Goal: Find specific page/section: Find specific page/section

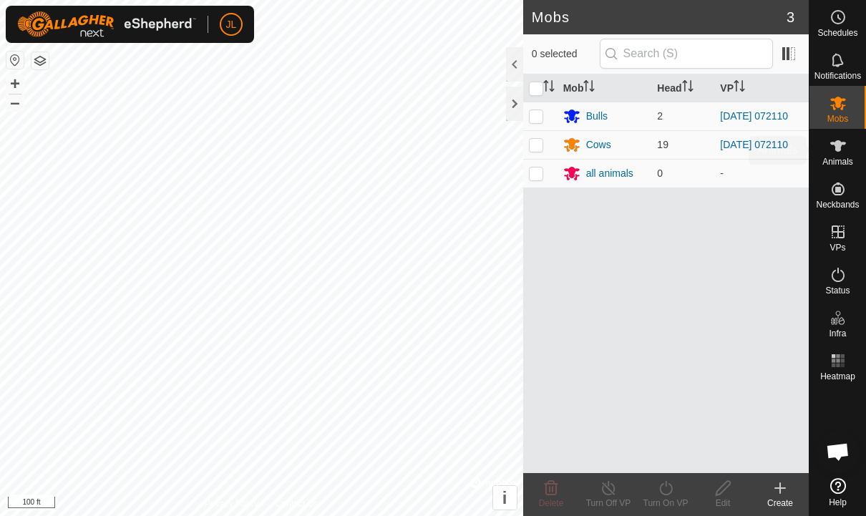
click at [848, 150] on es-animals-svg-icon at bounding box center [838, 146] width 26 height 23
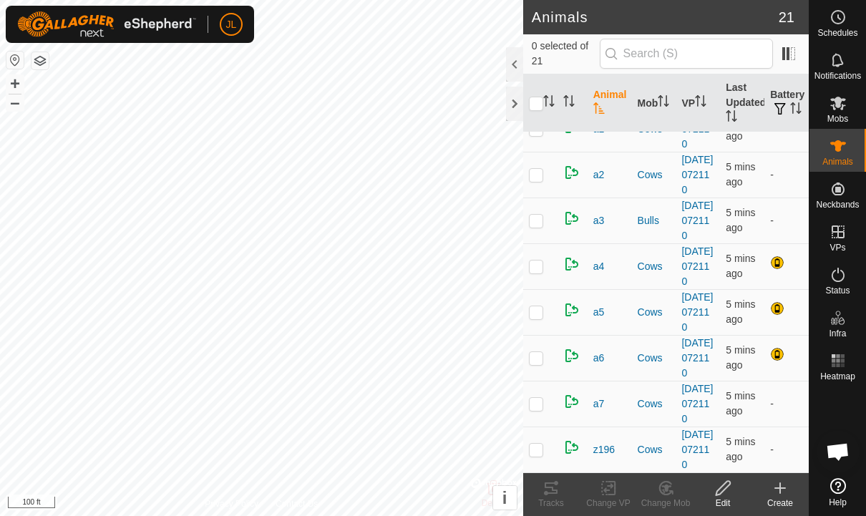
scroll to position [652, 0]
click at [849, 487] on link "Help" at bounding box center [837, 492] width 57 height 40
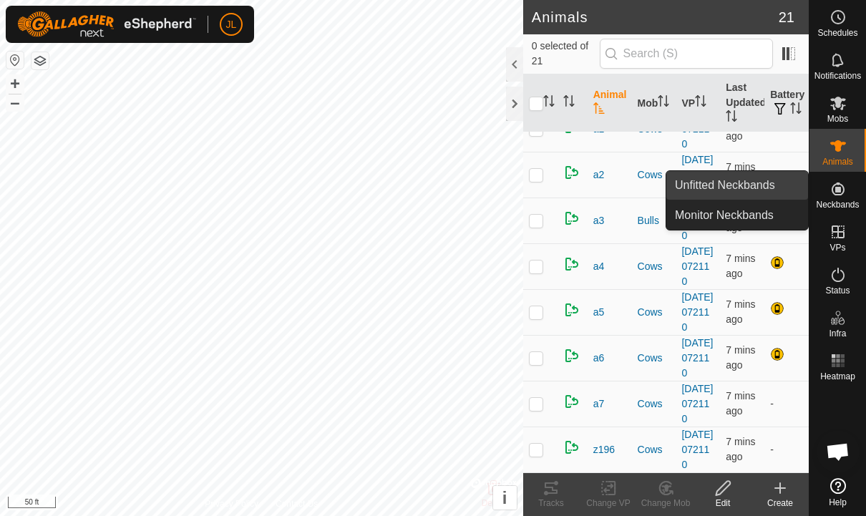
click at [744, 189] on span "Unfitted Neckbands" at bounding box center [725, 185] width 100 height 17
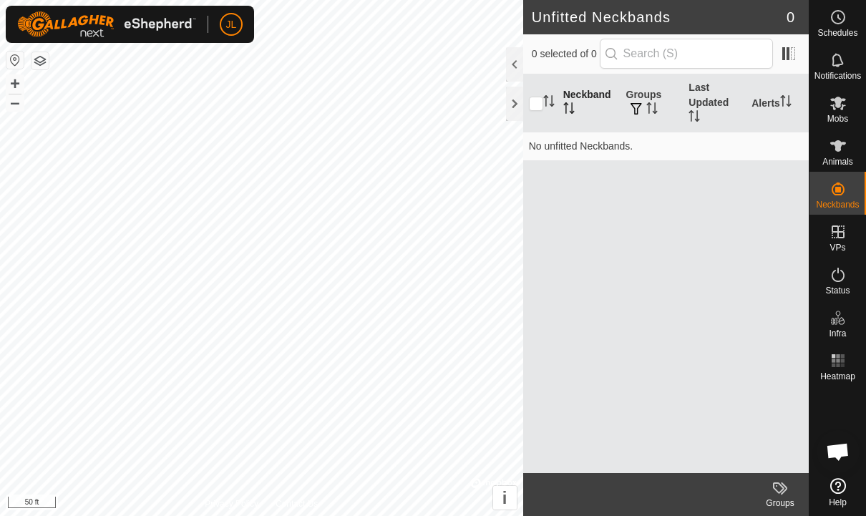
click at [576, 102] on th "Neckband" at bounding box center [588, 103] width 63 height 58
click at [578, 99] on th "Neckband" at bounding box center [588, 103] width 63 height 58
click at [529, 107] on input "checkbox" at bounding box center [536, 104] width 14 height 14
click at [538, 107] on input "checkbox" at bounding box center [536, 104] width 14 height 14
checkbox input "false"
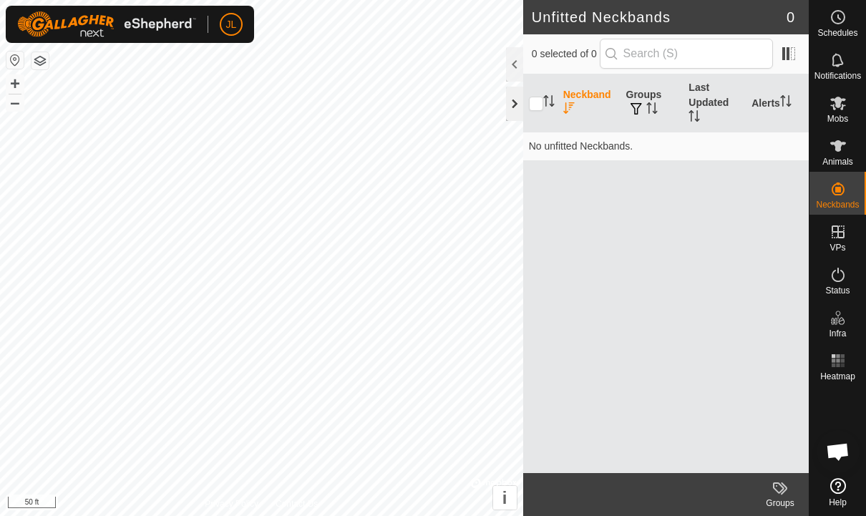
click at [517, 107] on div at bounding box center [514, 104] width 17 height 34
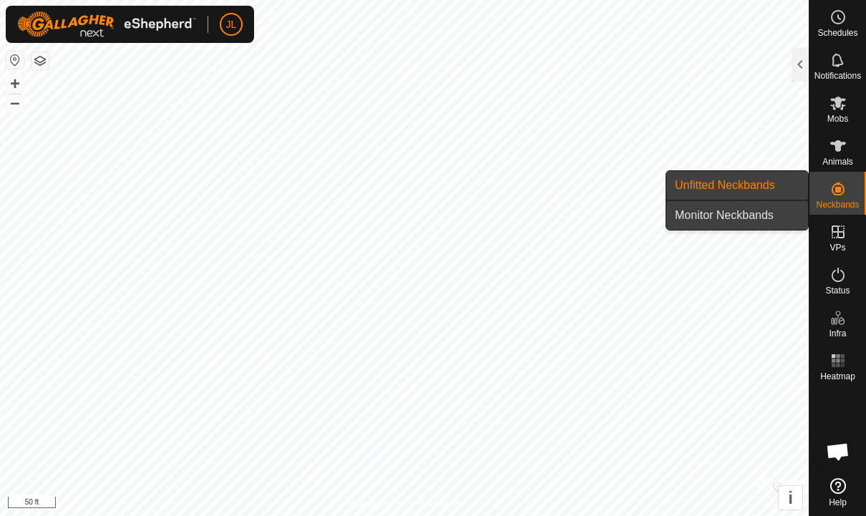
click at [759, 221] on span "Monitor Neckbands" at bounding box center [724, 215] width 99 height 17
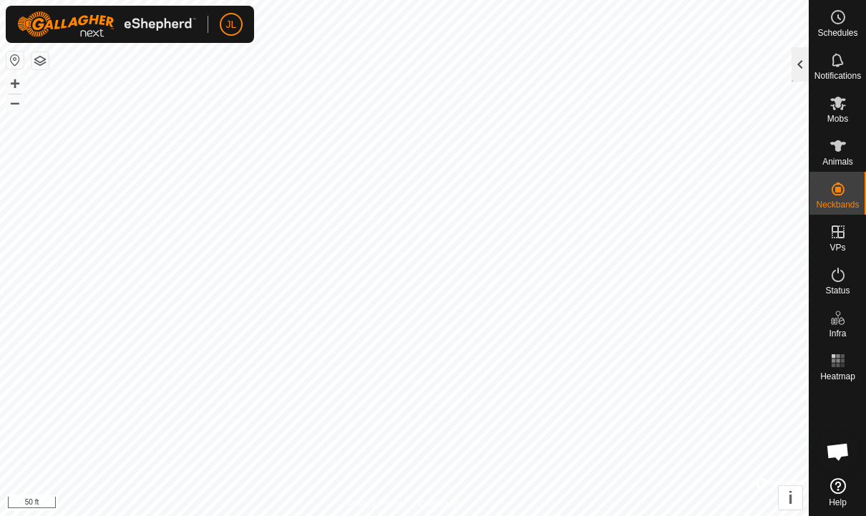
click at [796, 57] on div at bounding box center [799, 64] width 17 height 34
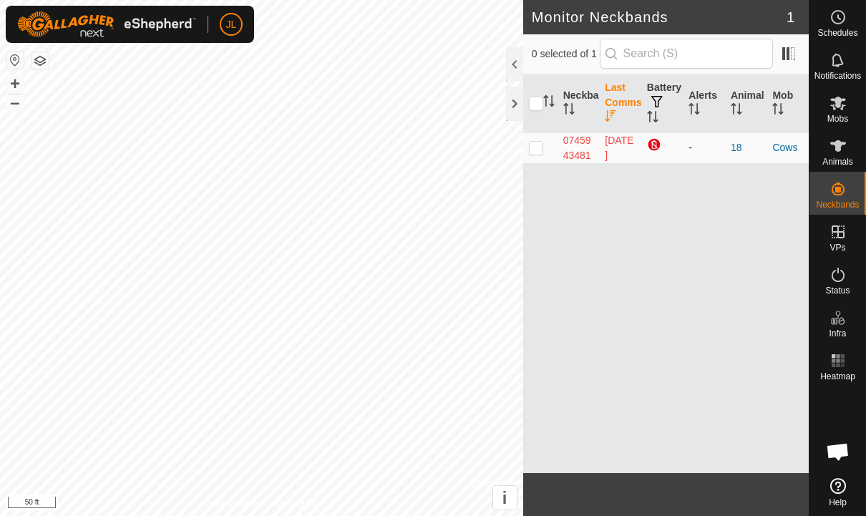
click at [699, 154] on td "-" at bounding box center [704, 147] width 42 height 31
click at [518, 102] on div at bounding box center [514, 104] width 17 height 34
